Goal: Information Seeking & Learning: Learn about a topic

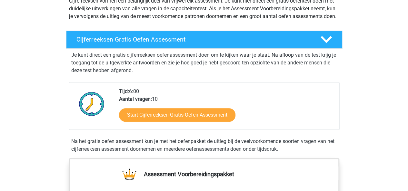
scroll to position [87, 0]
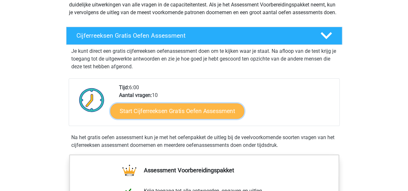
click at [159, 119] on link "Start Cijferreeksen Gratis Oefen Assessment" at bounding box center [177, 110] width 134 height 15
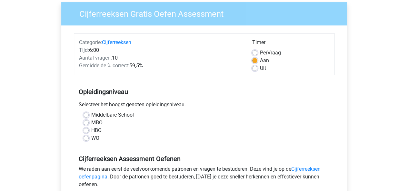
scroll to position [52, 0]
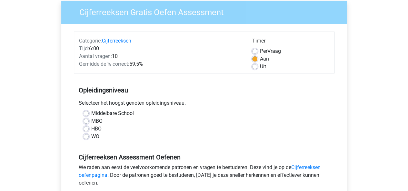
click at [91, 136] on label "WO" at bounding box center [95, 137] width 8 height 8
click at [85, 136] on input "WO" at bounding box center [85, 136] width 5 height 6
radio input "true"
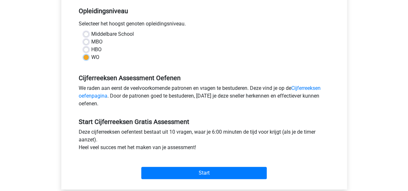
scroll to position [133, 0]
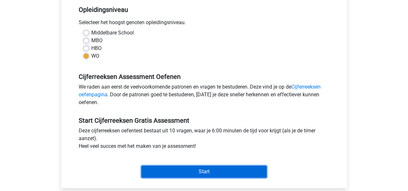
click at [182, 169] on input "Start" at bounding box center [203, 172] width 125 height 12
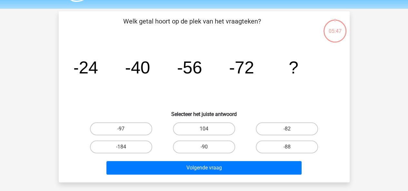
scroll to position [20, 0]
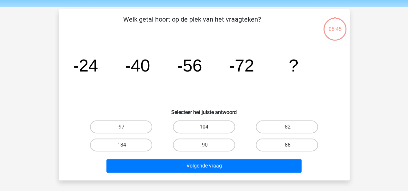
click at [285, 143] on label "-88" at bounding box center [287, 145] width 62 height 13
click at [287, 145] on input "-88" at bounding box center [289, 147] width 4 height 4
radio input "true"
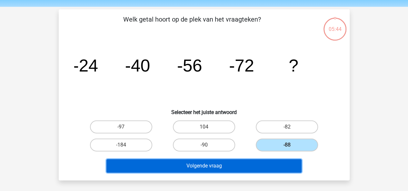
click at [243, 167] on button "Volgende vraag" at bounding box center [203, 166] width 195 height 14
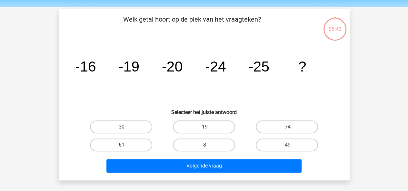
scroll to position [30, 0]
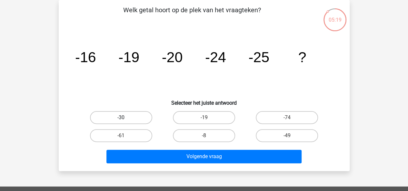
click at [123, 116] on label "-30" at bounding box center [121, 117] width 62 height 13
click at [123, 118] on input "-30" at bounding box center [123, 120] width 4 height 4
radio input "true"
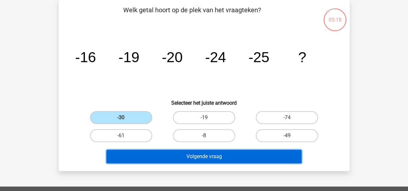
click at [186, 158] on button "Volgende vraag" at bounding box center [203, 157] width 195 height 14
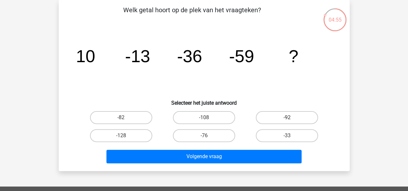
click at [280, 121] on label "-92" at bounding box center [287, 117] width 62 height 13
click at [287, 121] on input "-92" at bounding box center [289, 120] width 4 height 4
radio input "true"
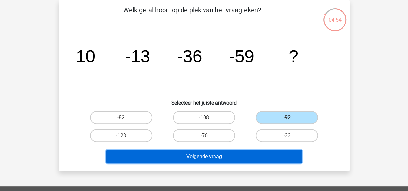
click at [267, 154] on button "Volgende vraag" at bounding box center [203, 157] width 195 height 14
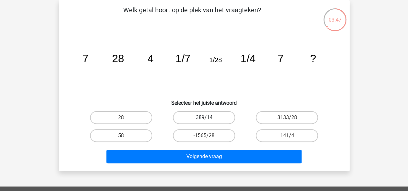
click at [213, 117] on label "389/14" at bounding box center [204, 117] width 62 height 13
click at [208, 118] on input "389/14" at bounding box center [206, 120] width 4 height 4
radio input "true"
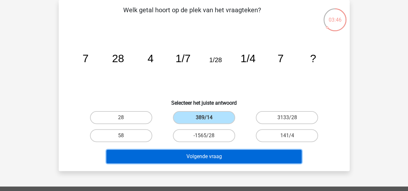
click at [224, 150] on button "Volgende vraag" at bounding box center [203, 157] width 195 height 14
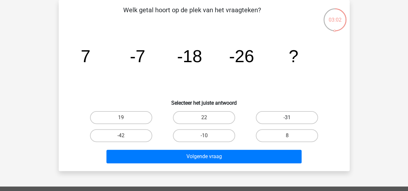
click at [280, 112] on label "-31" at bounding box center [287, 117] width 62 height 13
click at [287, 118] on input "-31" at bounding box center [289, 120] width 4 height 4
radio input "true"
click at [276, 112] on label "-31" at bounding box center [287, 117] width 62 height 13
click at [287, 118] on input "-31" at bounding box center [289, 120] width 4 height 4
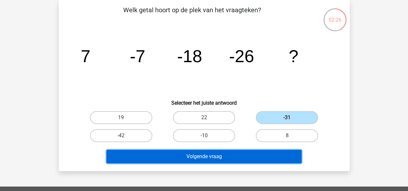
click at [240, 156] on button "Volgende vraag" at bounding box center [203, 157] width 195 height 14
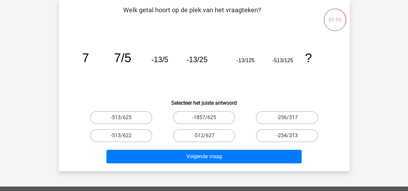
click at [285, 133] on label "-254/313" at bounding box center [287, 135] width 62 height 13
click at [287, 136] on input "-254/313" at bounding box center [289, 138] width 4 height 4
radio input "true"
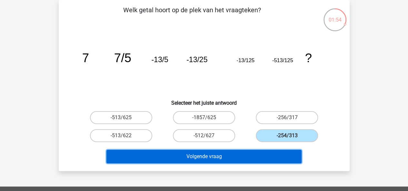
click at [273, 157] on button "Volgende vraag" at bounding box center [203, 157] width 195 height 14
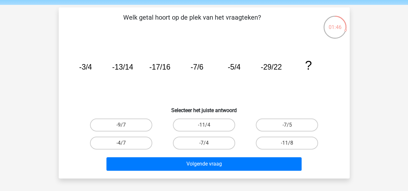
scroll to position [23, 0]
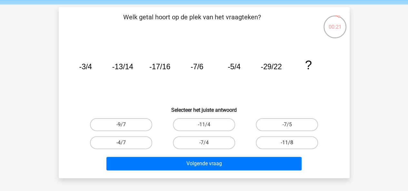
click at [284, 145] on label "-11/8" at bounding box center [287, 142] width 62 height 13
click at [287, 145] on input "-11/8" at bounding box center [289, 145] width 4 height 4
radio input "true"
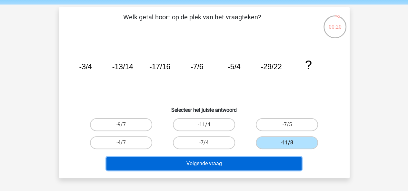
click at [283, 160] on button "Volgende vraag" at bounding box center [203, 164] width 195 height 14
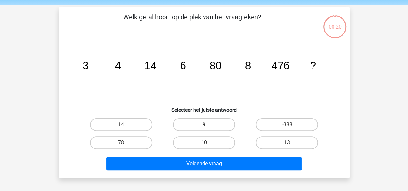
scroll to position [30, 0]
